Goal: Task Accomplishment & Management: Manage account settings

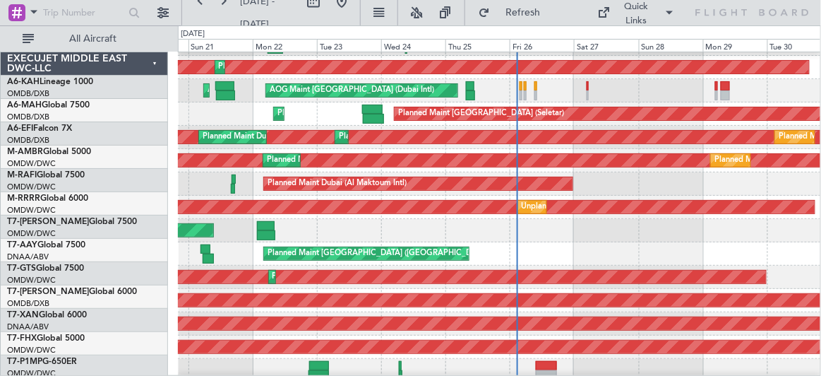
click at [488, 265] on div "Planned Maint [GEOGRAPHIC_DATA] ([GEOGRAPHIC_DATA] Intl)" at bounding box center [499, 253] width 643 height 23
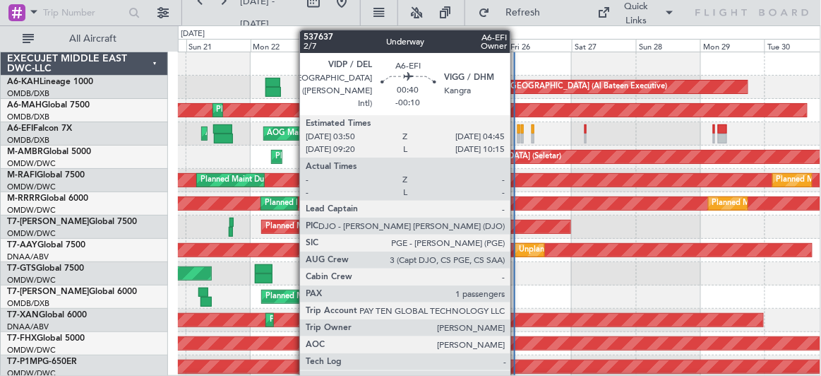
click at [517, 127] on div at bounding box center [518, 129] width 3 height 10
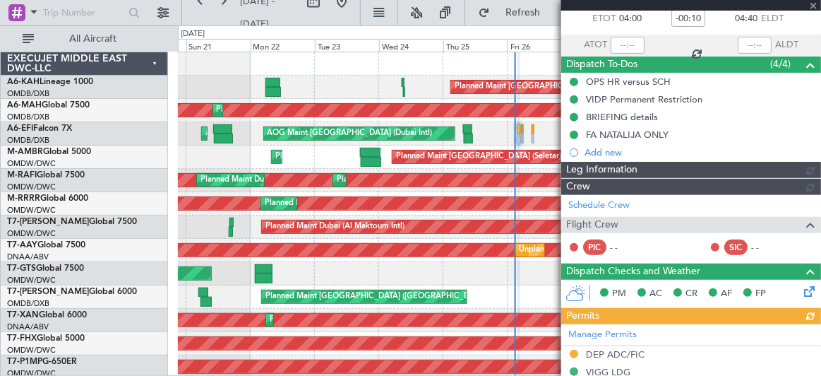
type input "Dherander Fithani (DHF)"
type input "7364"
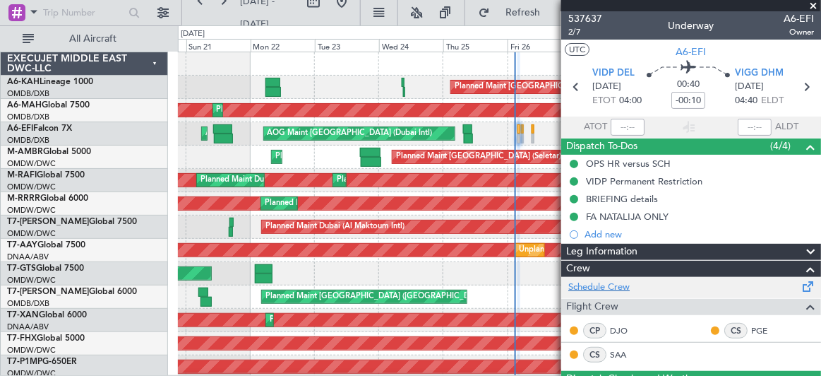
click at [604, 282] on link "Schedule Crew" at bounding box center [598, 287] width 61 height 14
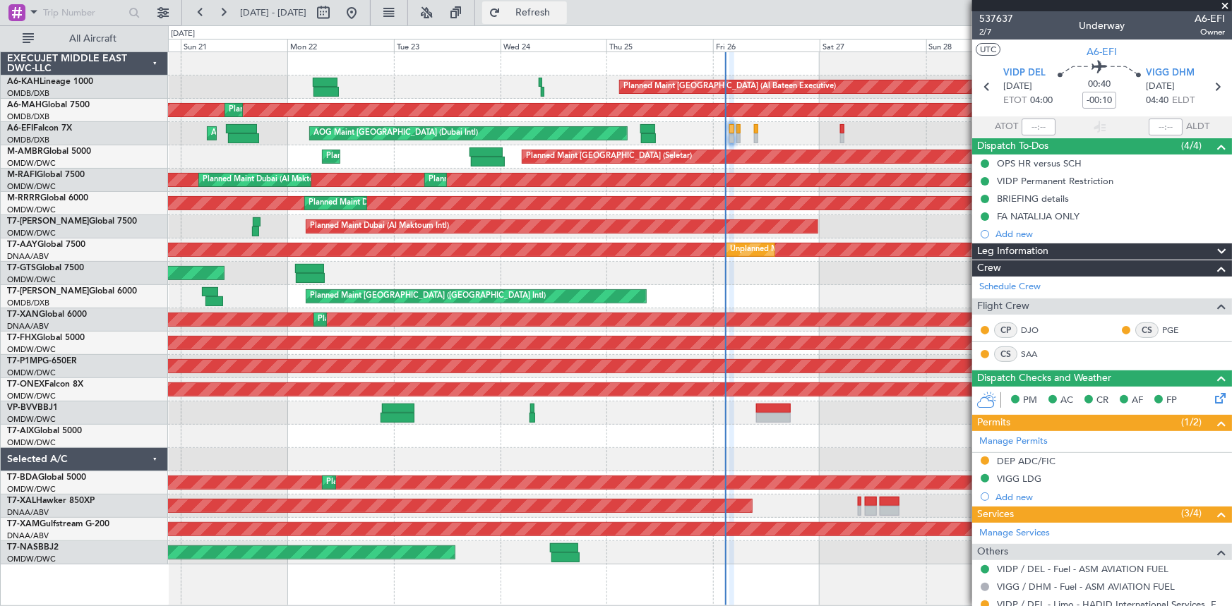
click at [561, 16] on span "Refresh" at bounding box center [532, 13] width 59 height 10
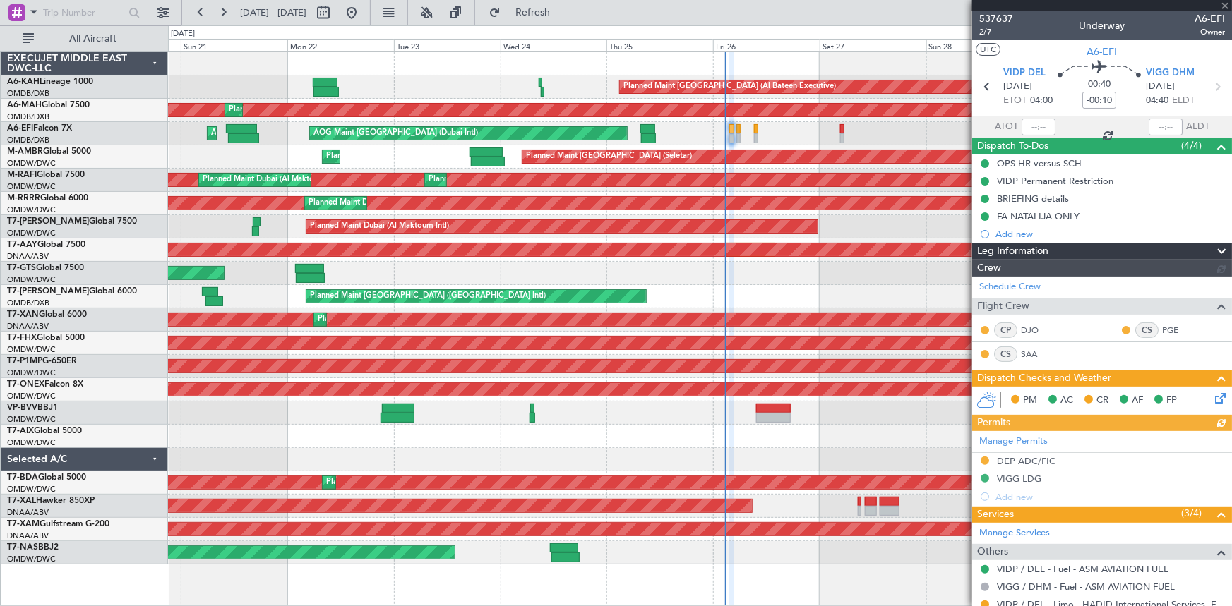
type input "Dherander Fithani (DHF)"
type input "7364"
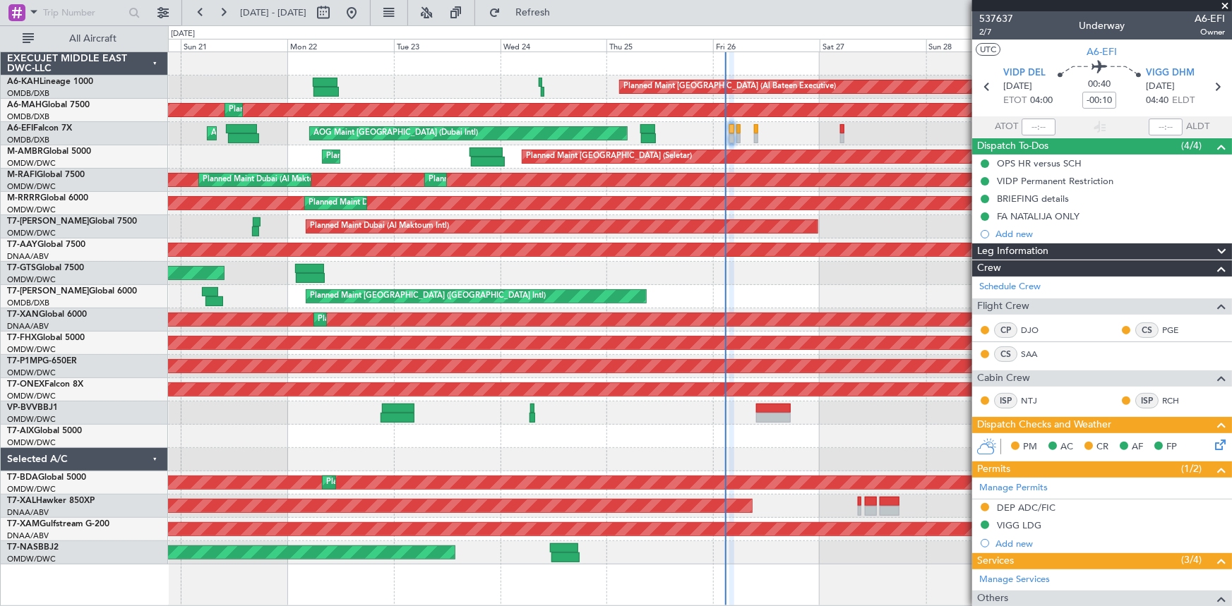
click at [820, 375] on icon at bounding box center [1217, 442] width 11 height 11
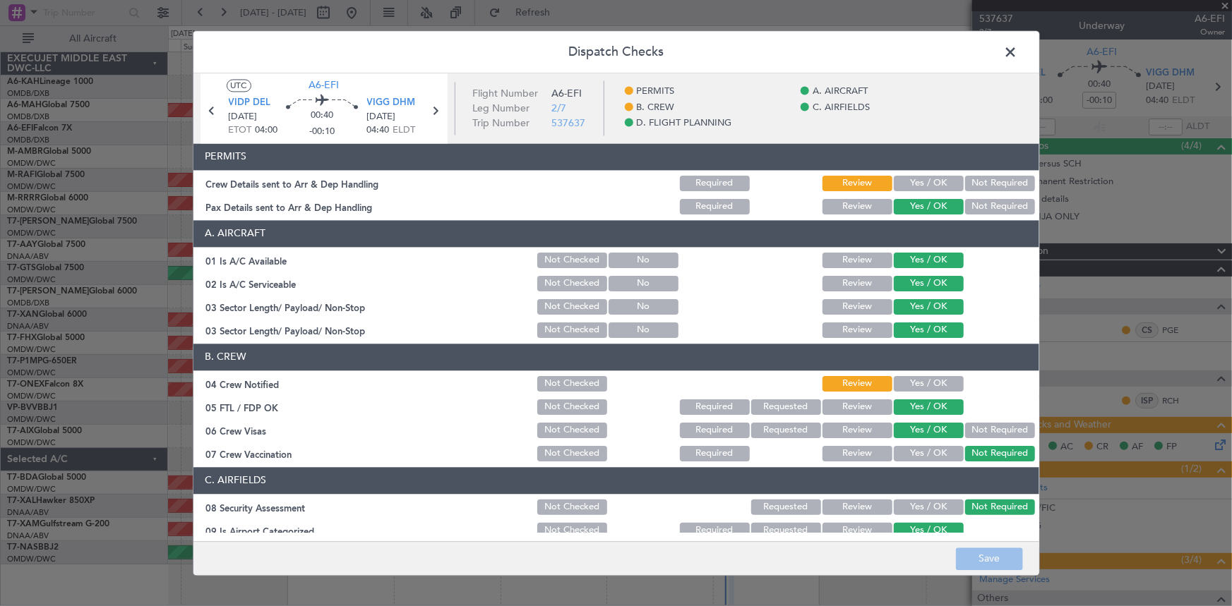
click at [820, 181] on button "Yes / OK" at bounding box center [929, 184] width 70 height 16
click at [820, 375] on button "Yes / OK" at bounding box center [929, 384] width 70 height 16
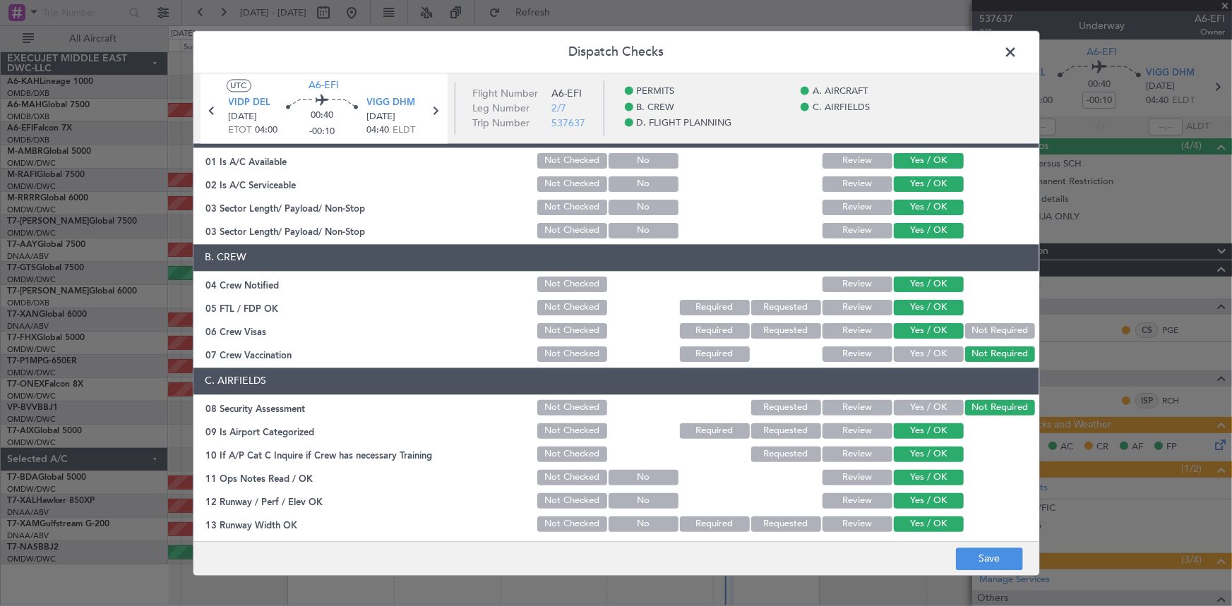
scroll to position [192, 0]
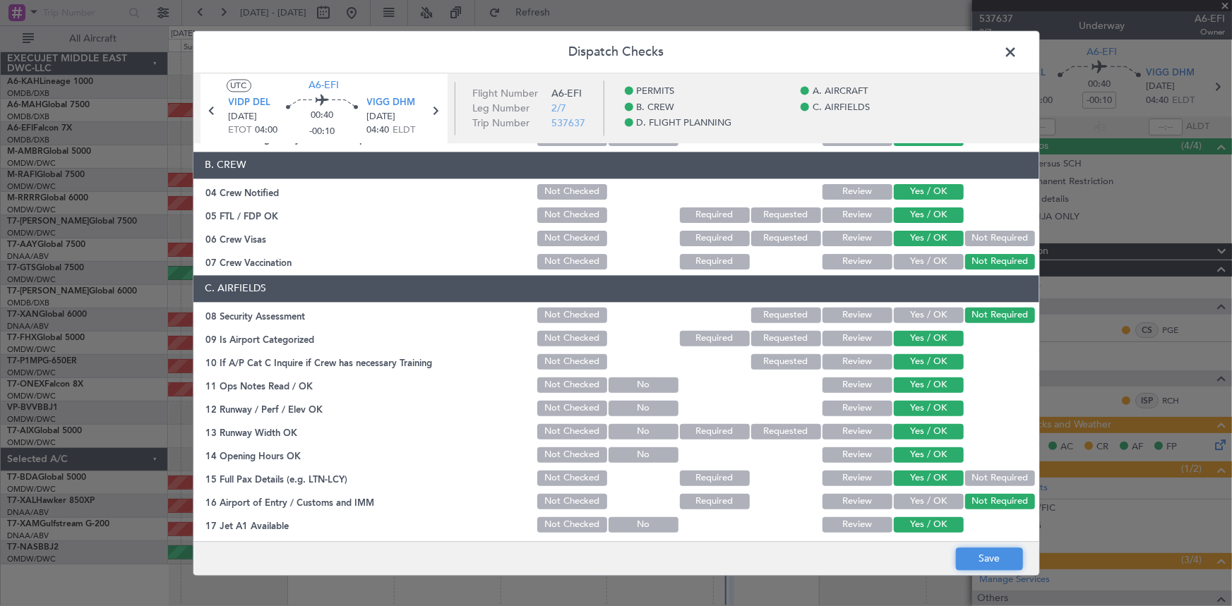
drag, startPoint x: 986, startPoint y: 556, endPoint x: 981, endPoint y: 550, distance: 8.0
click at [820, 375] on button "Save" at bounding box center [989, 559] width 67 height 23
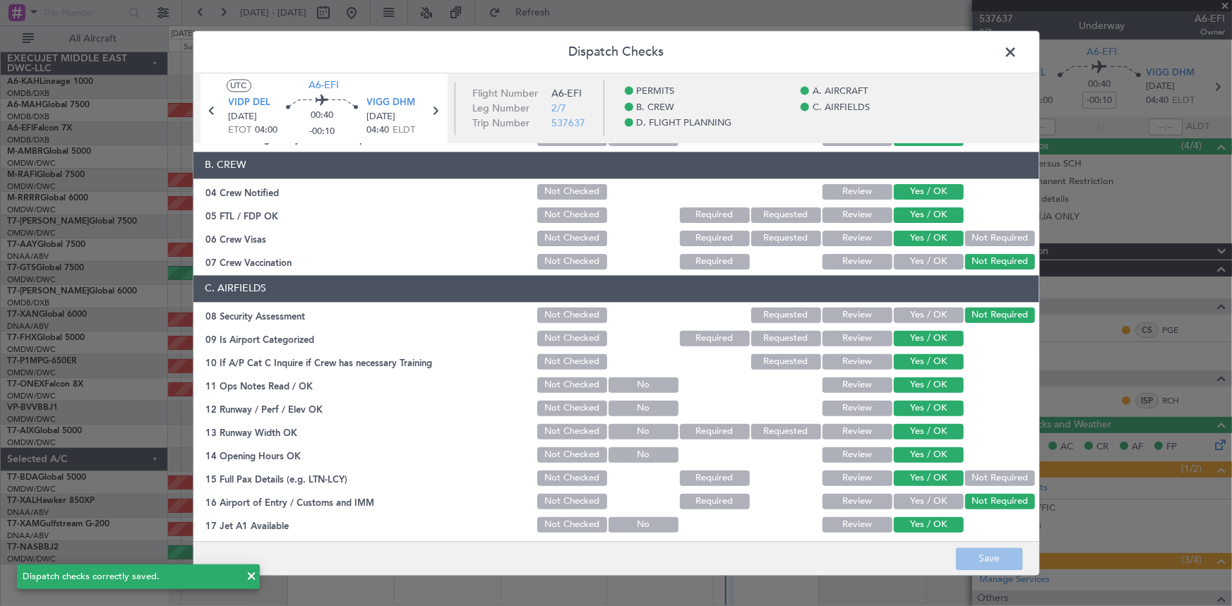
click at [820, 49] on span at bounding box center [1018, 56] width 0 height 28
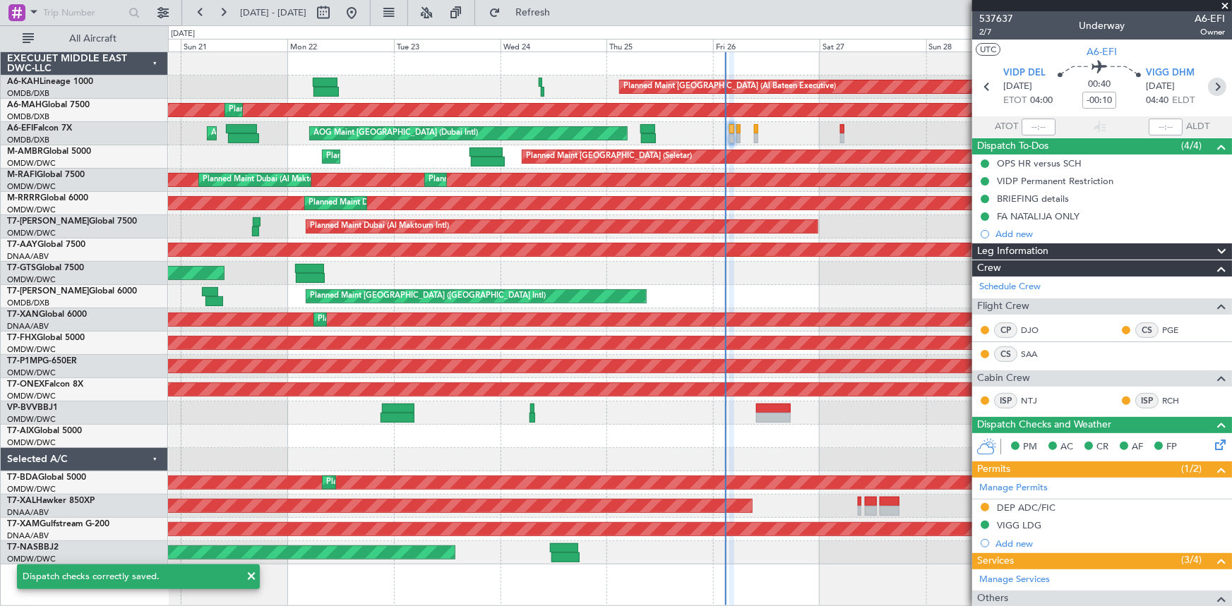
click at [820, 85] on icon at bounding box center [1217, 87] width 18 height 18
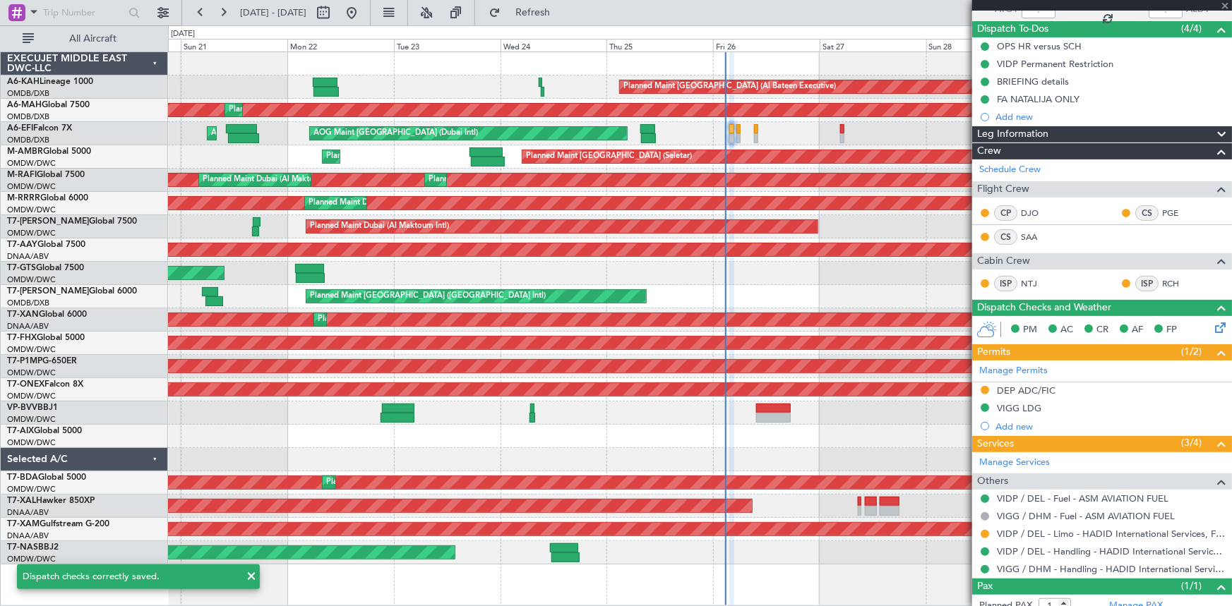
scroll to position [159, 0]
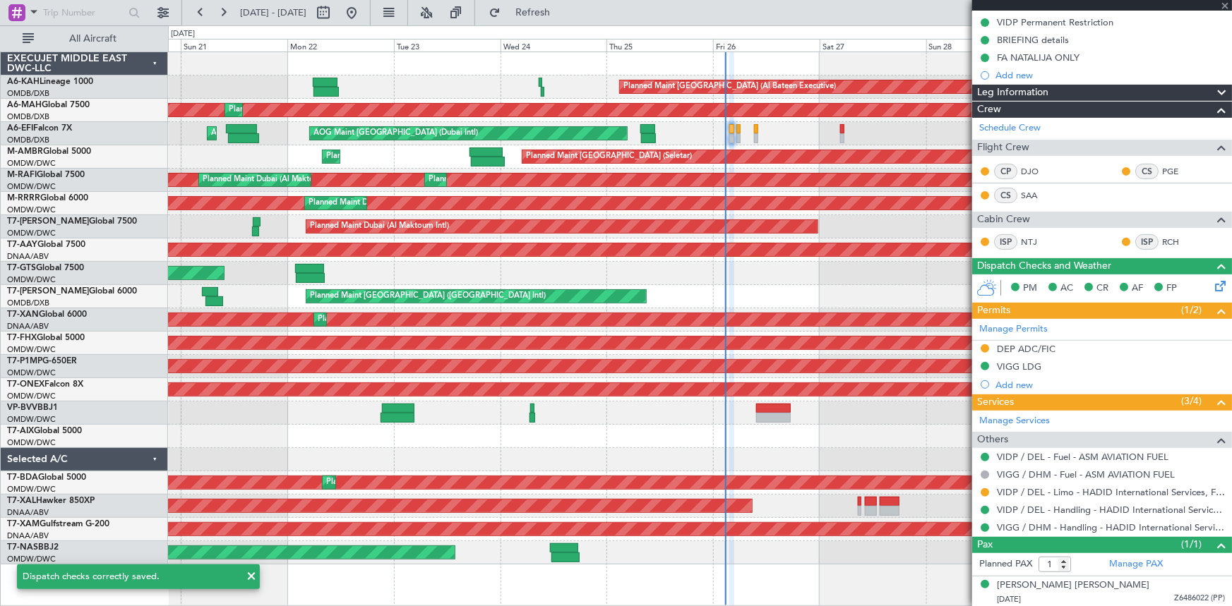
type input "0"
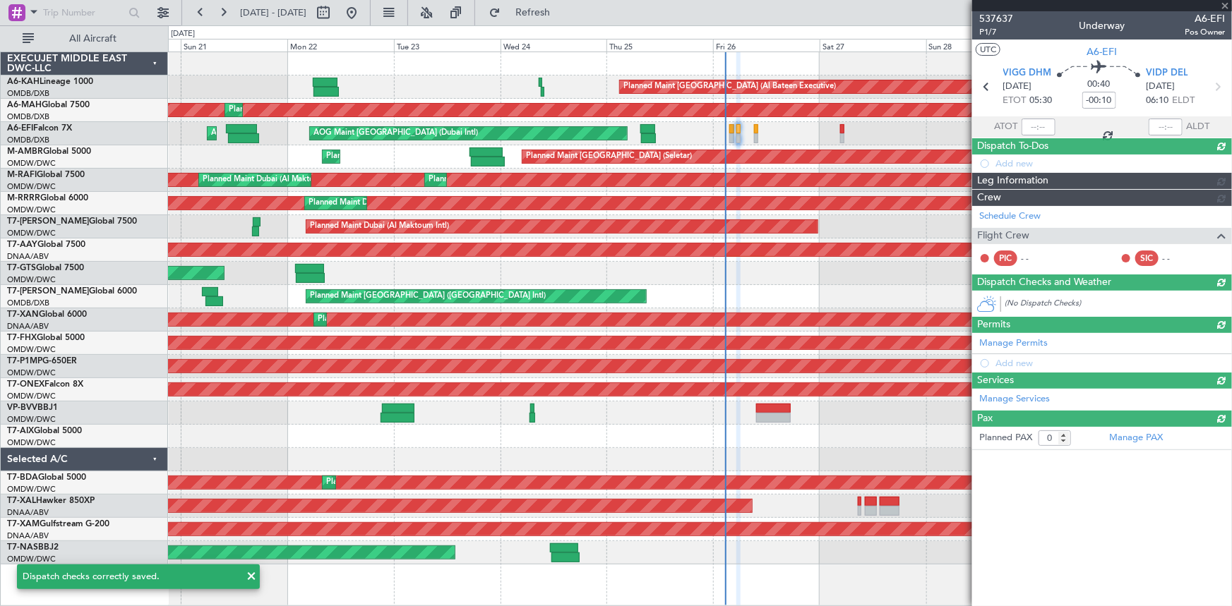
scroll to position [0, 0]
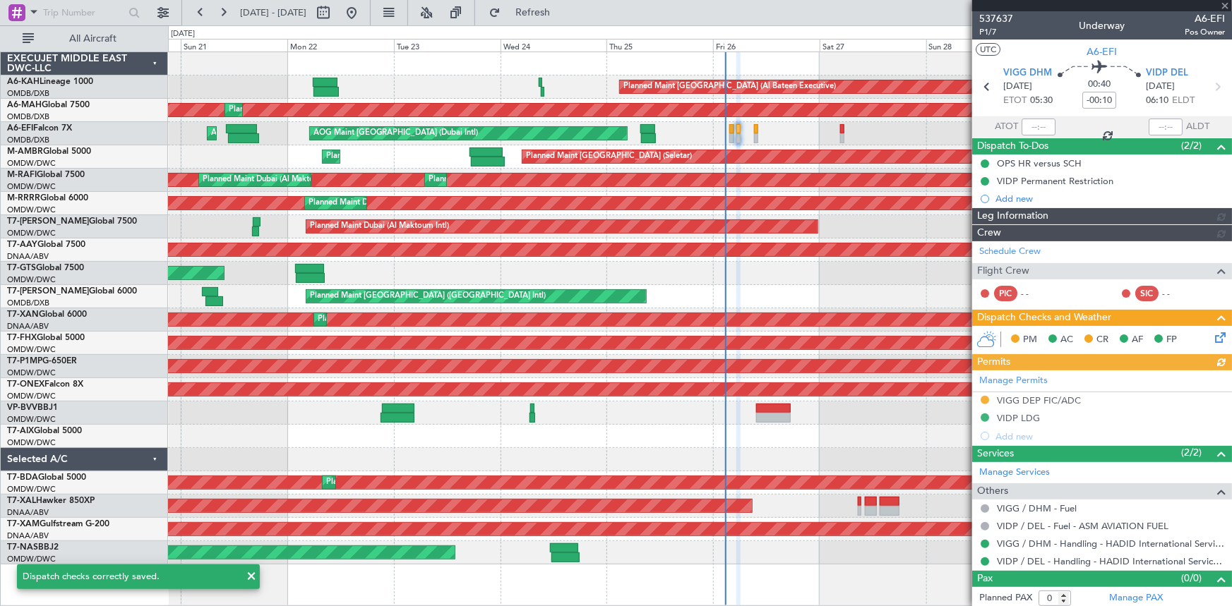
type input "Dherander Fithani (DHF)"
type input "7353"
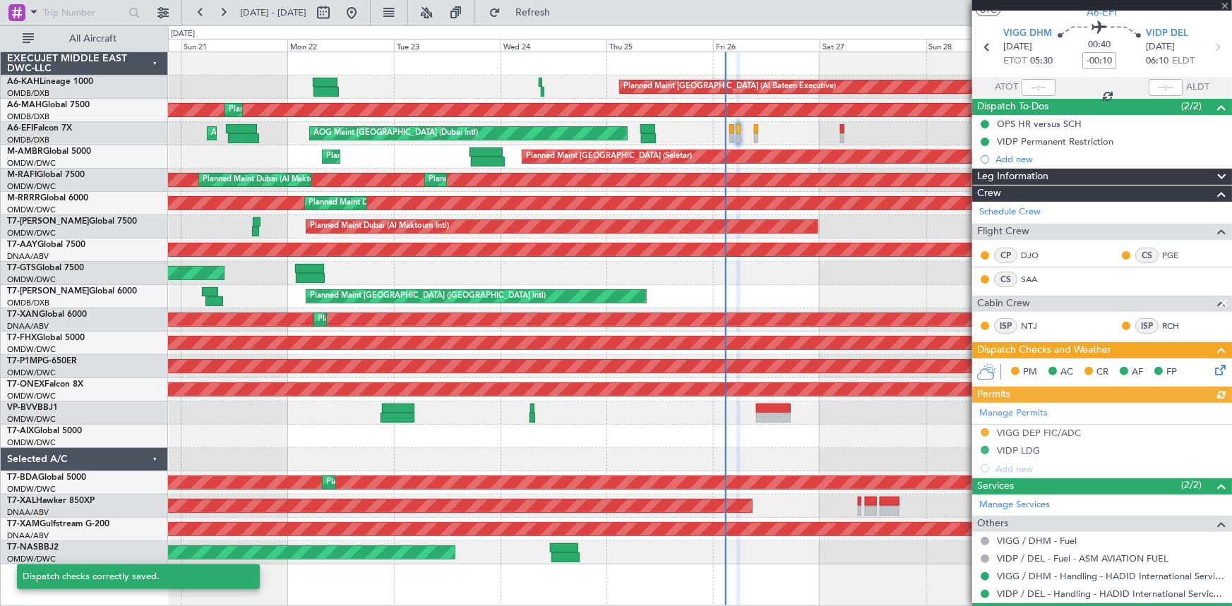
scroll to position [74, 0]
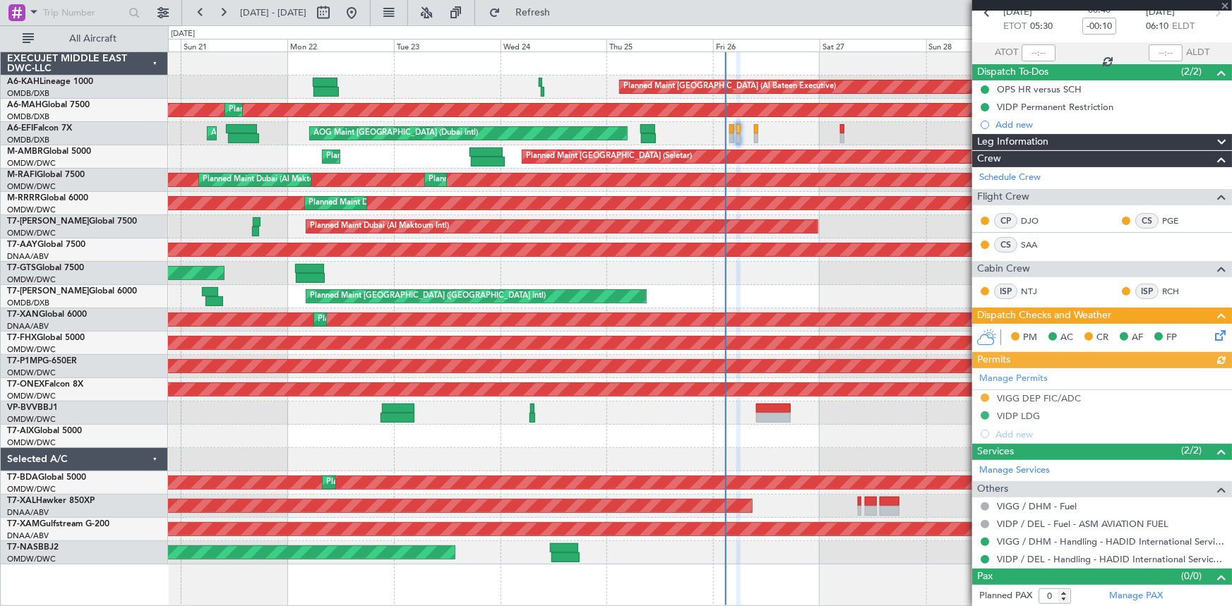
click at [820, 331] on icon at bounding box center [1217, 333] width 11 height 11
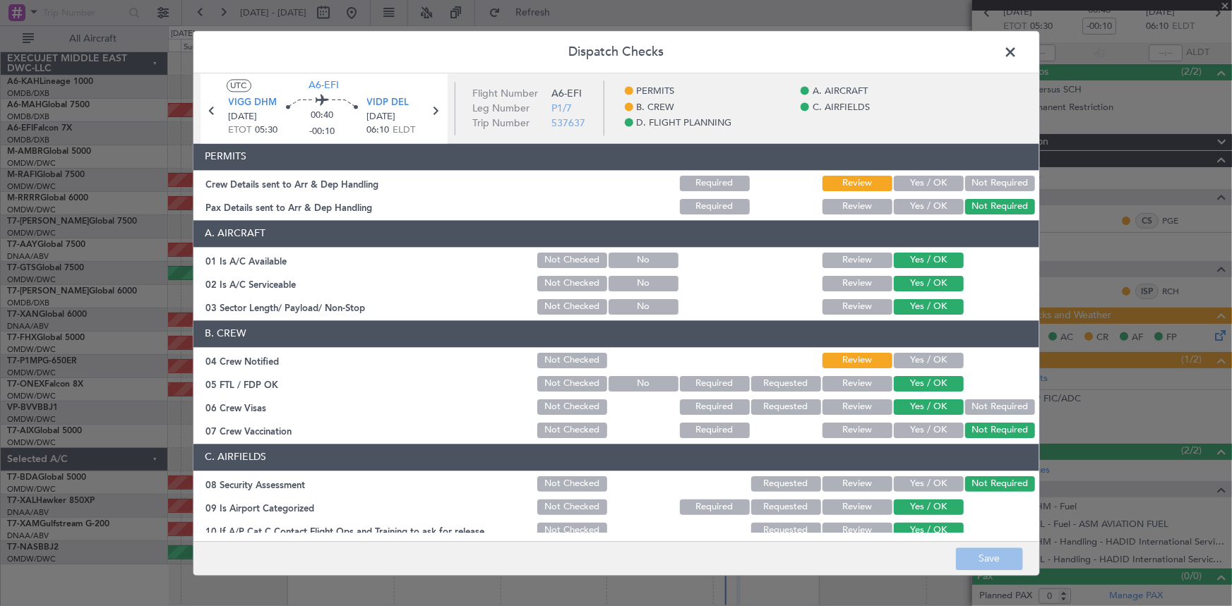
click at [820, 184] on button "Yes / OK" at bounding box center [929, 184] width 70 height 16
click at [820, 356] on button "Yes / OK" at bounding box center [929, 361] width 70 height 16
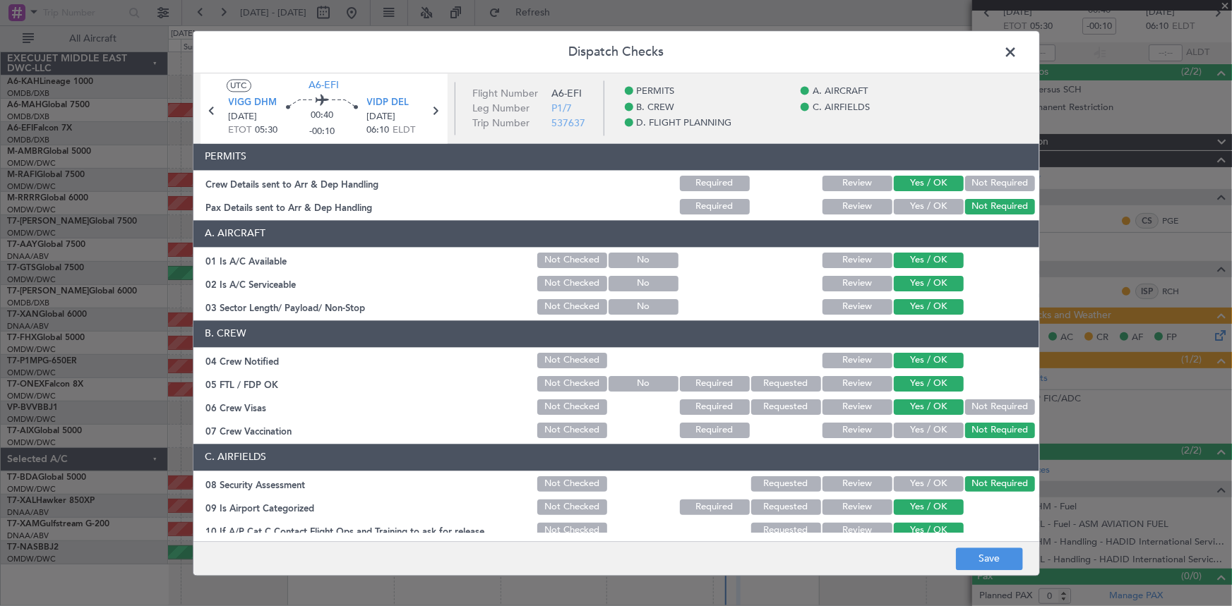
scroll to position [256, 0]
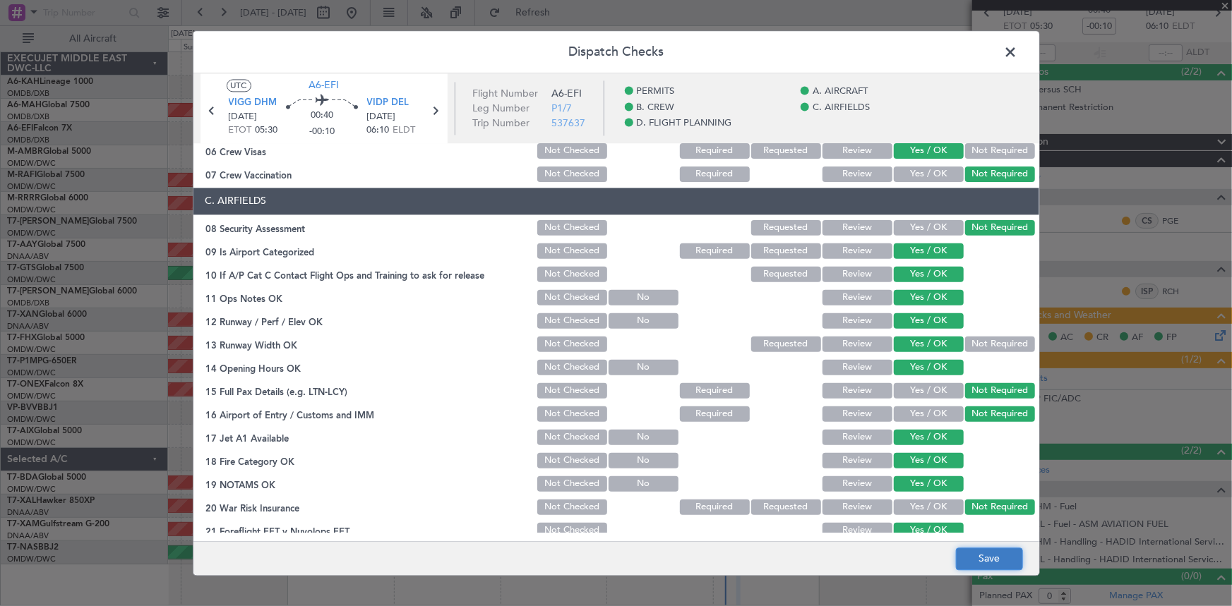
click at [820, 375] on button "Save" at bounding box center [989, 559] width 67 height 23
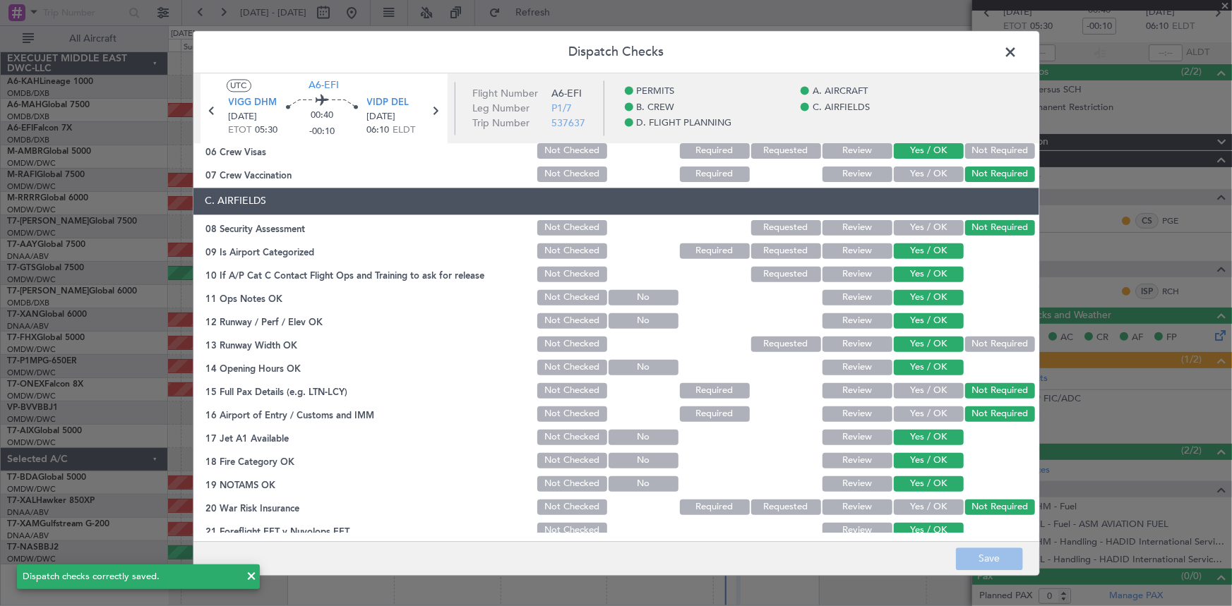
click at [820, 52] on span at bounding box center [1018, 56] width 0 height 28
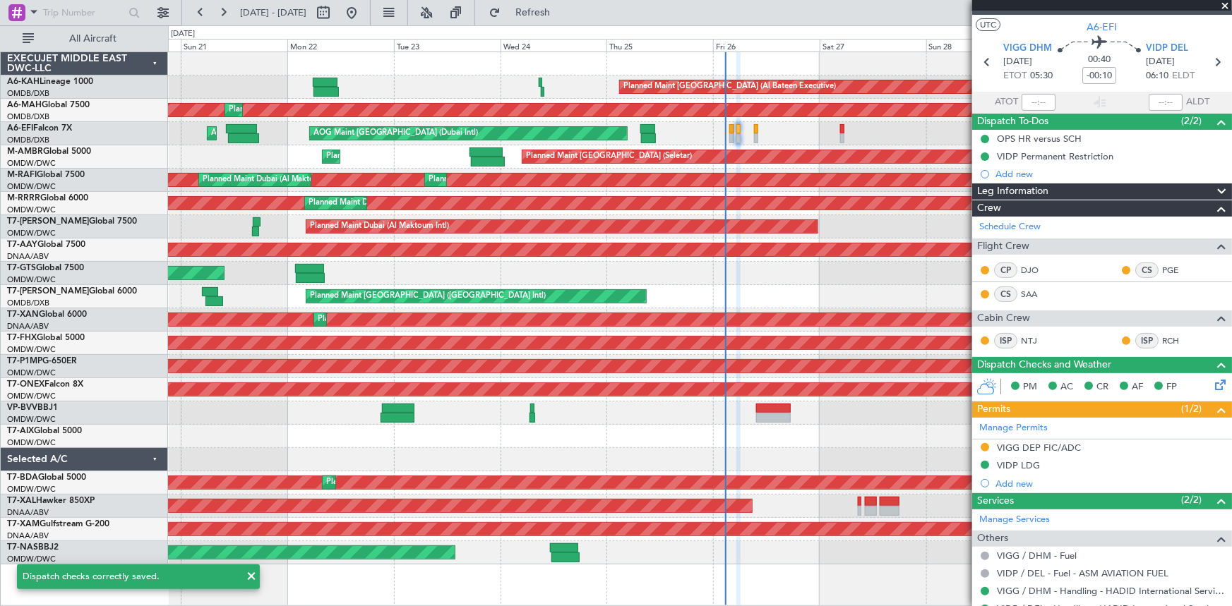
scroll to position [0, 0]
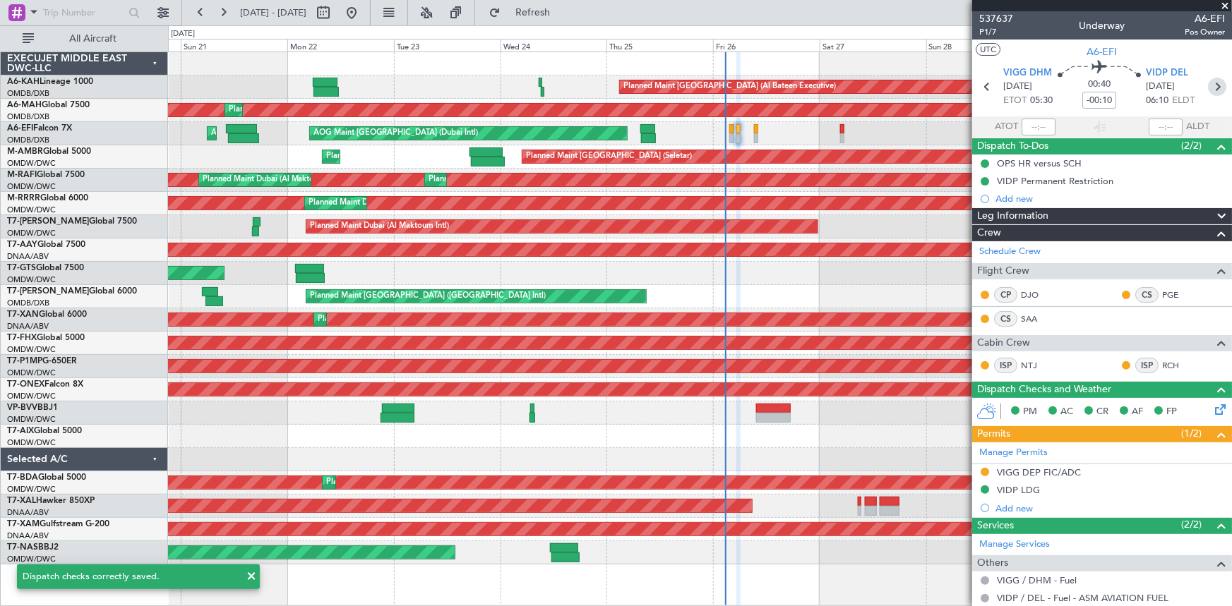
click at [820, 85] on icon at bounding box center [1217, 87] width 18 height 18
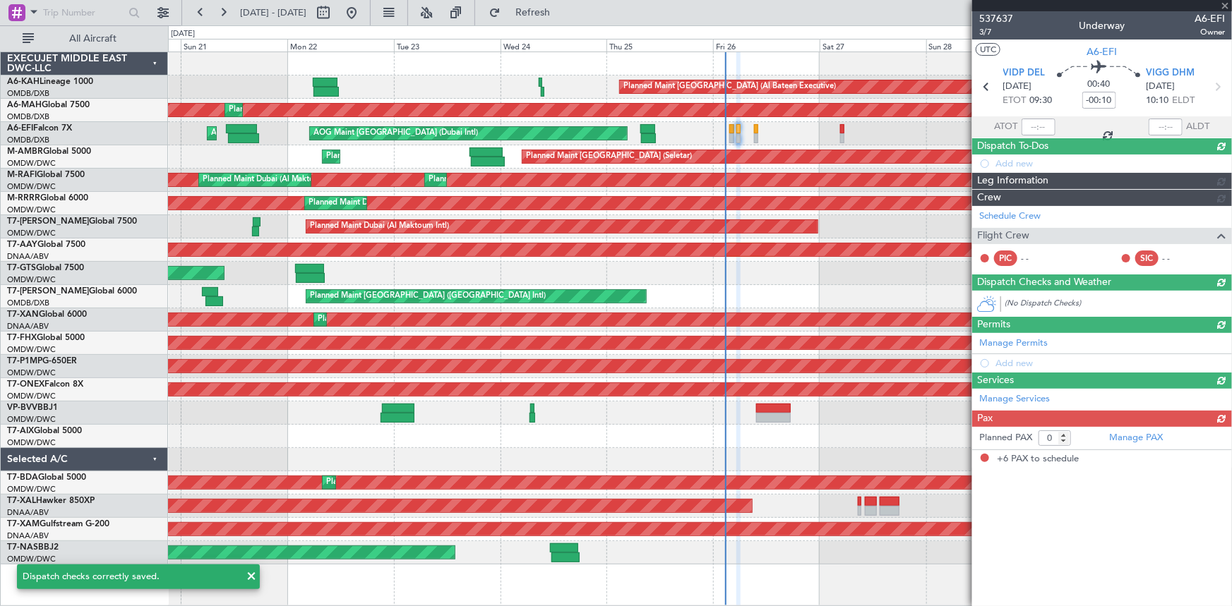
type input "6"
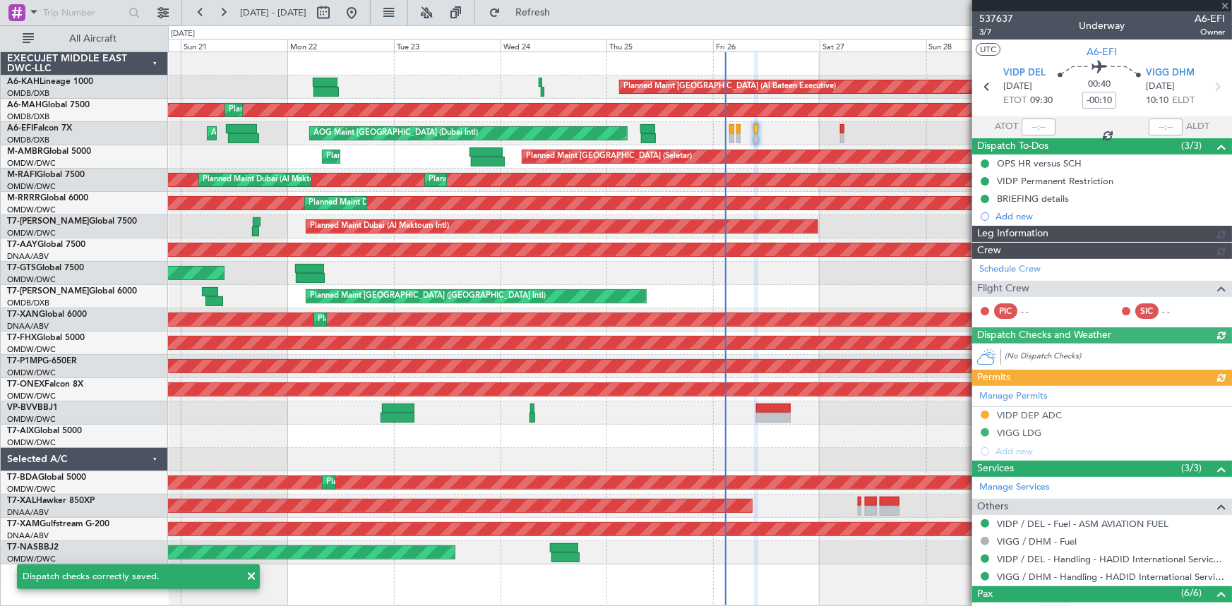
type input "Dherander Fithani (DHF)"
type input "7365"
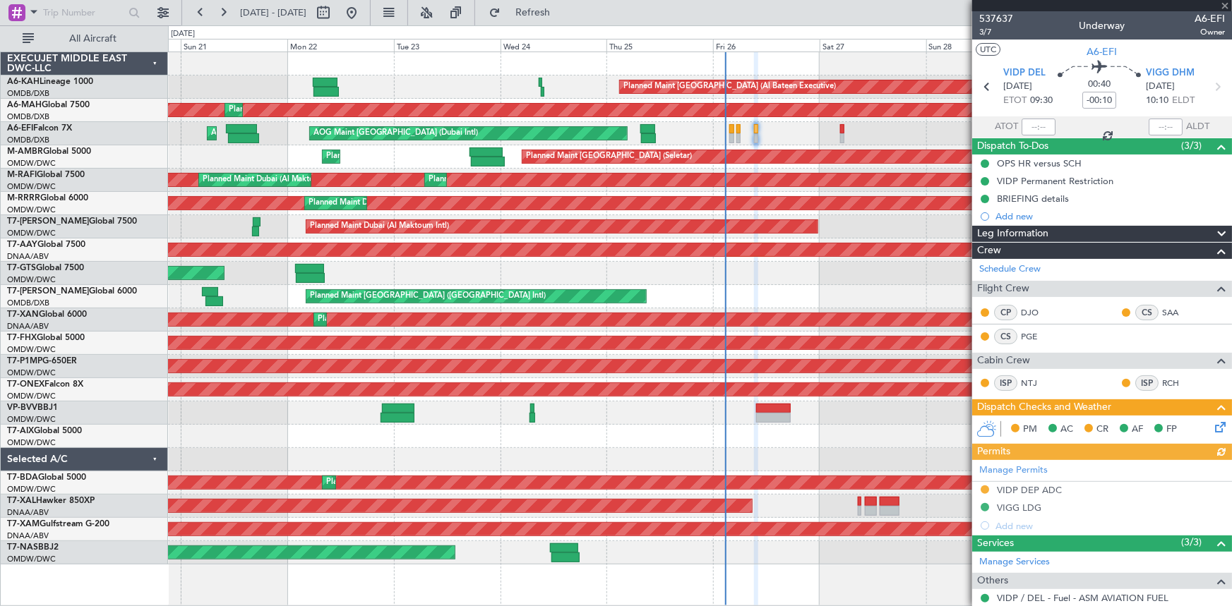
click at [820, 375] on icon at bounding box center [1217, 424] width 11 height 11
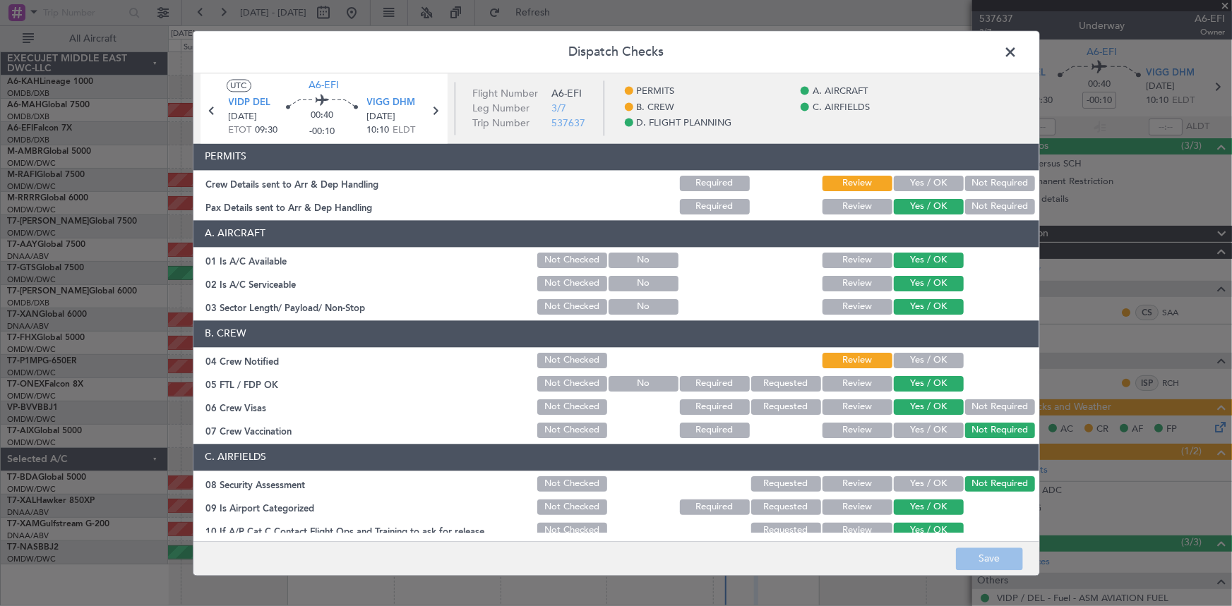
click at [820, 183] on button "Yes / OK" at bounding box center [929, 184] width 70 height 16
click at [820, 359] on button "Yes / OK" at bounding box center [929, 361] width 70 height 16
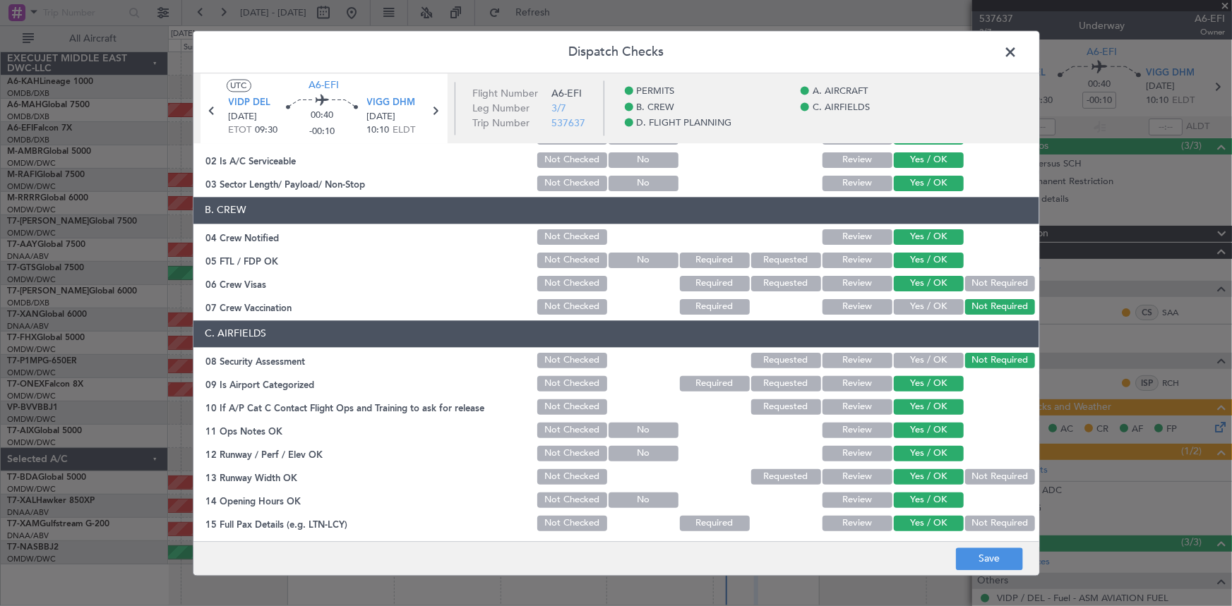
scroll to position [192, 0]
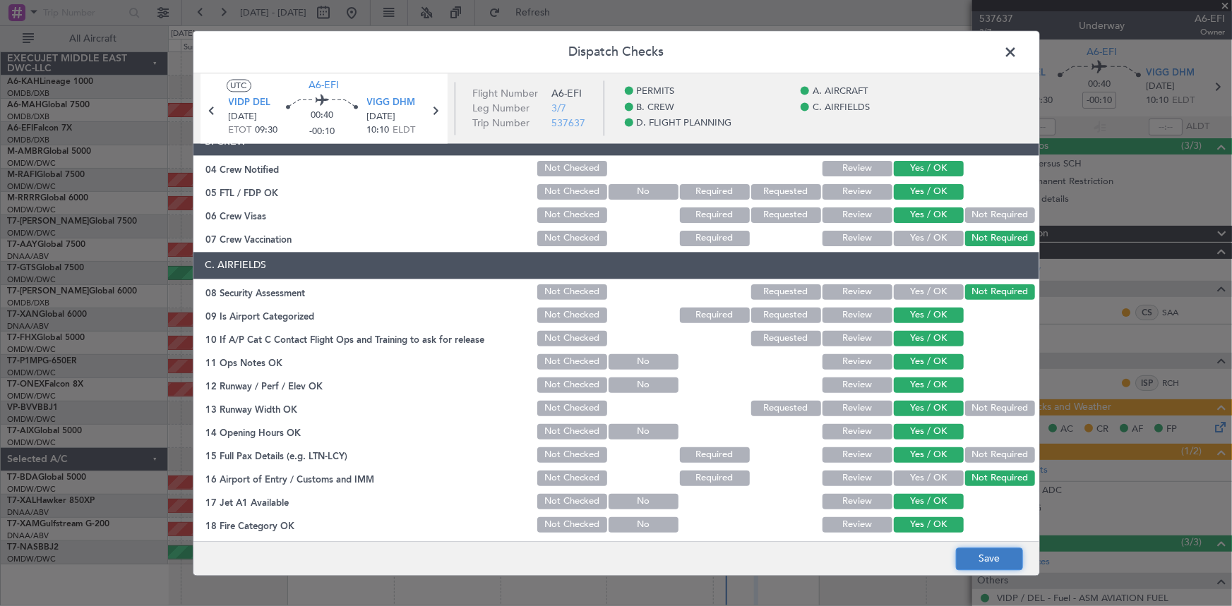
click at [820, 375] on button "Save" at bounding box center [989, 559] width 67 height 23
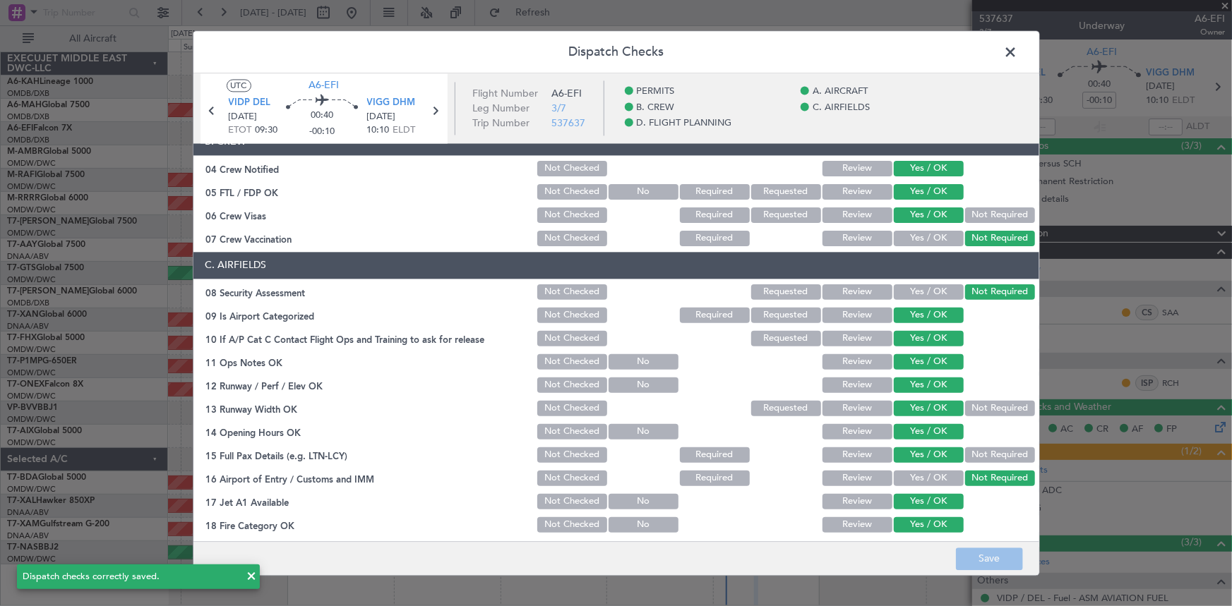
click at [820, 50] on span at bounding box center [1018, 56] width 0 height 28
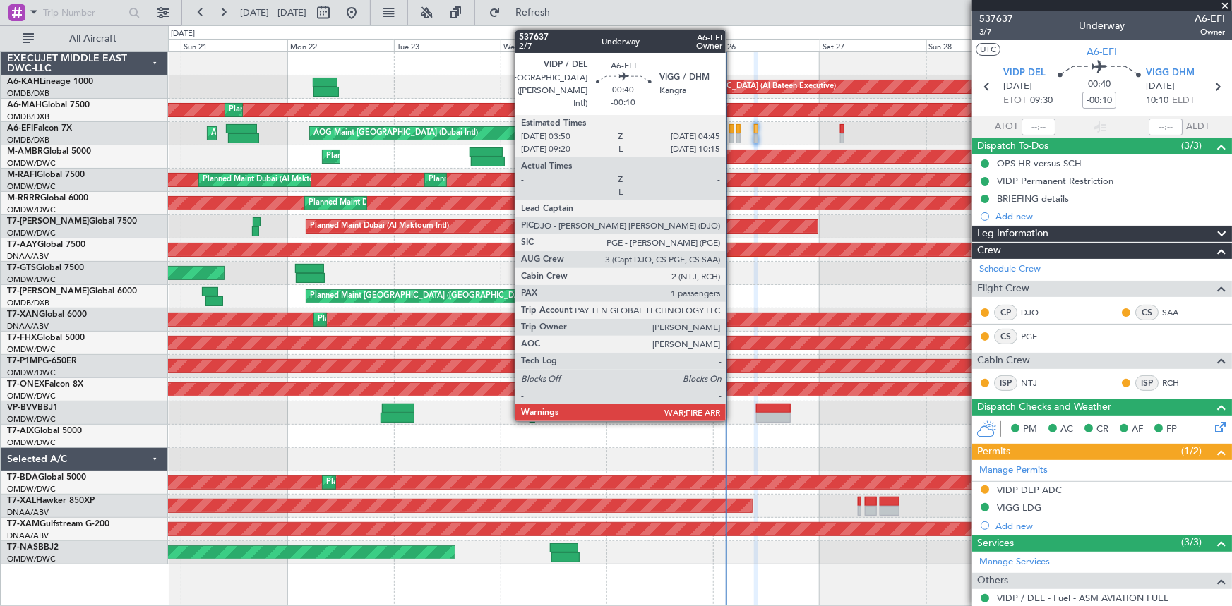
click at [732, 128] on div at bounding box center [731, 129] width 4 height 10
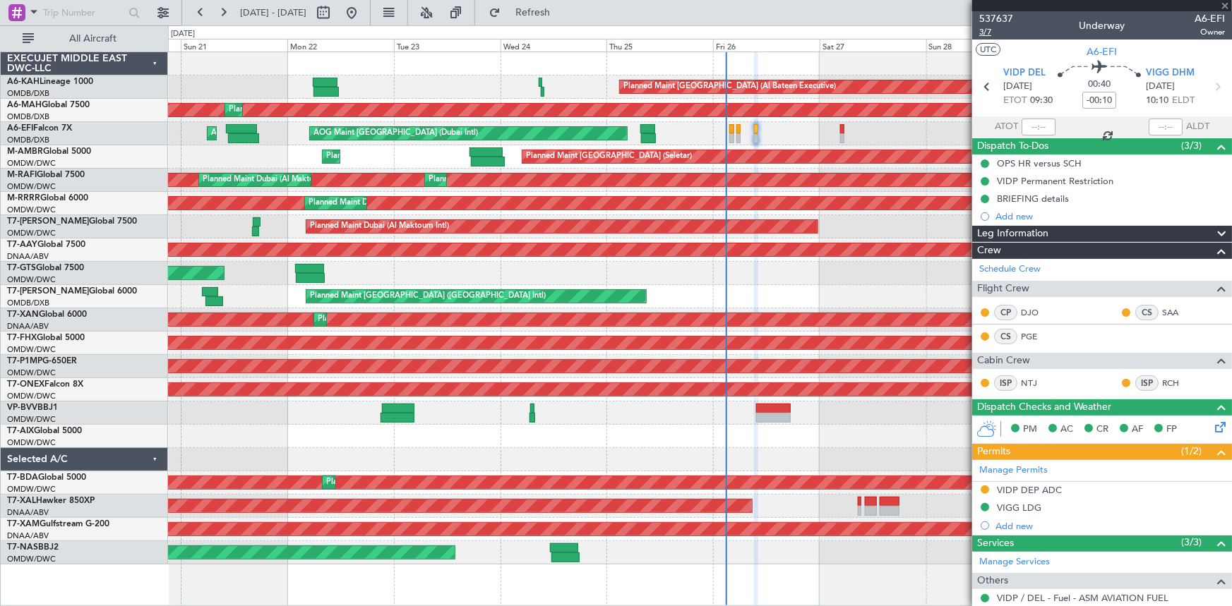
type input "1"
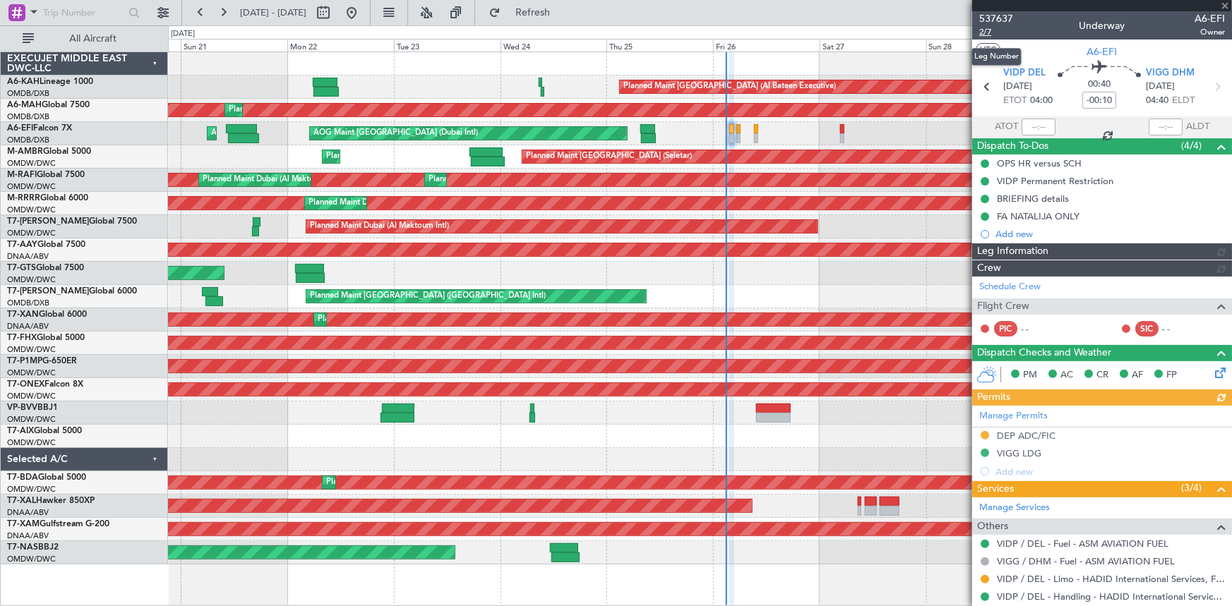
click at [820, 28] on span "2/7" at bounding box center [996, 32] width 34 height 12
type input "Dherander Fithani (DHF)"
type input "7364"
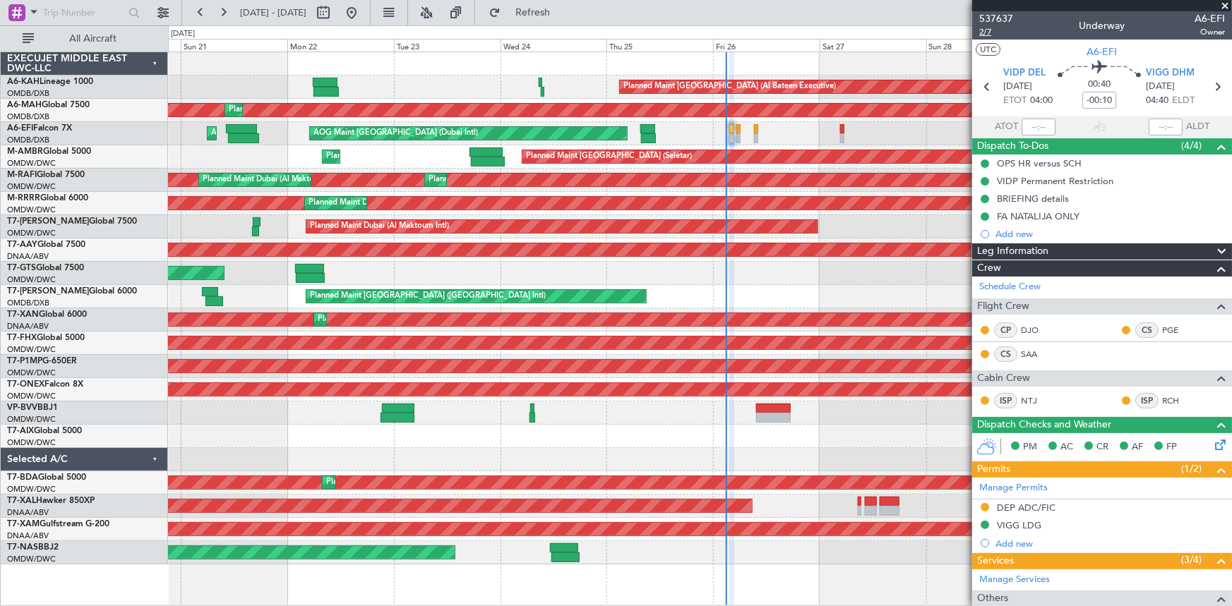
type input "Dherander Fithani (DHF)"
type input "7364"
type input "Dherander Fithani (DHF)"
type input "7364"
type input "Dherander Fithani (DHF)"
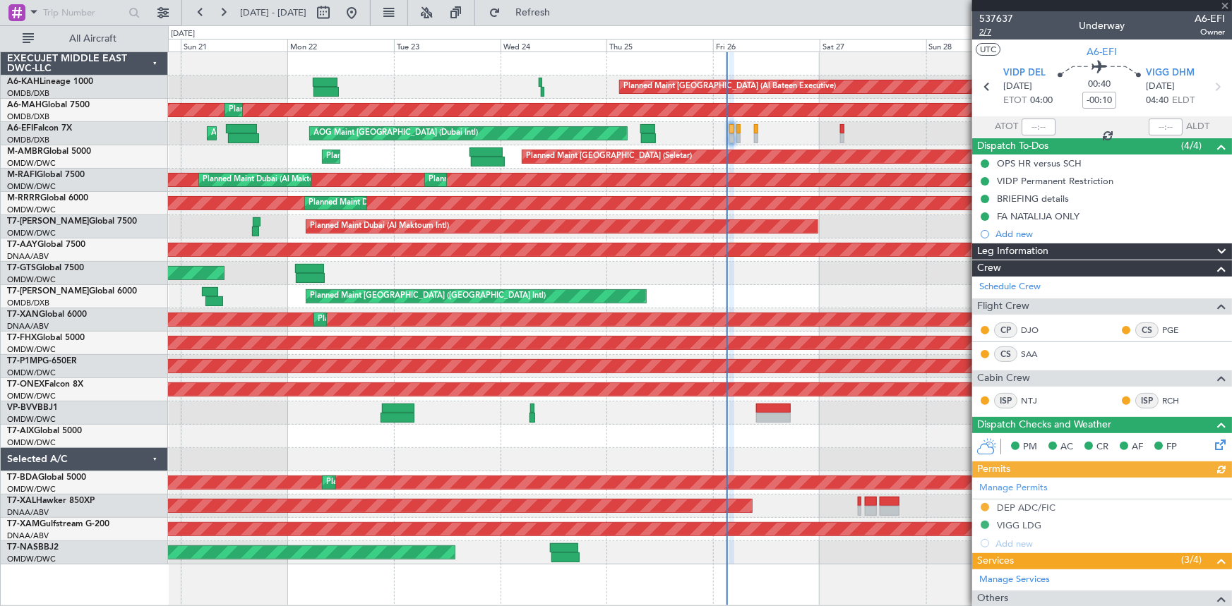
type input "7364"
type input "Dherander Fithani (DHF)"
type input "7364"
type input "Dherander Fithani (DHF)"
type input "7364"
